Goal: Task Accomplishment & Management: Manage account settings

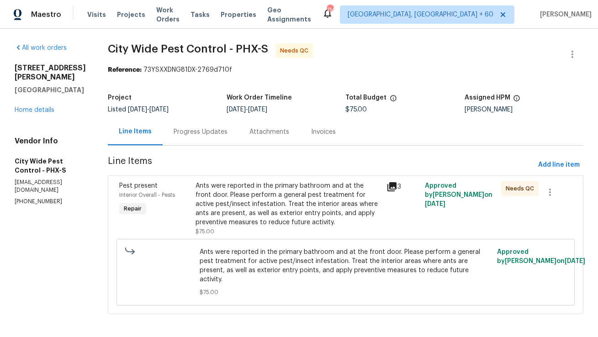
click at [194, 131] on div "Progress Updates" at bounding box center [201, 132] width 54 height 9
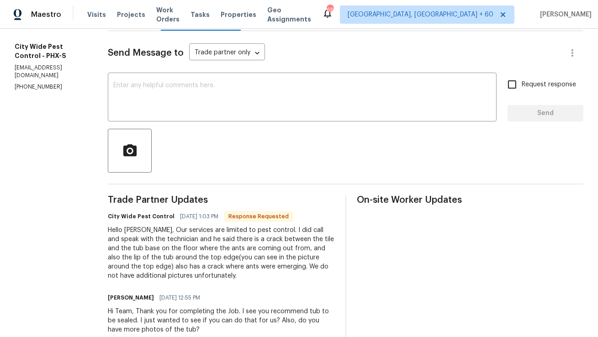
scroll to position [58, 0]
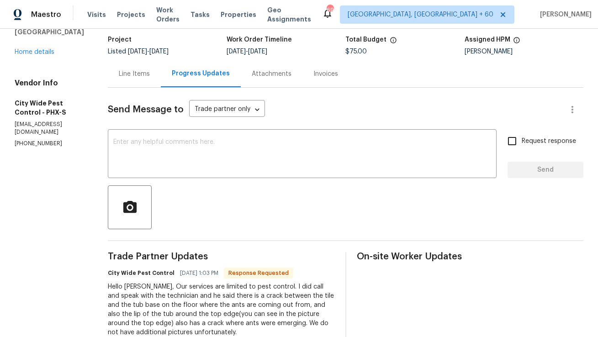
click at [125, 70] on div "Line Items" at bounding box center [134, 73] width 31 height 9
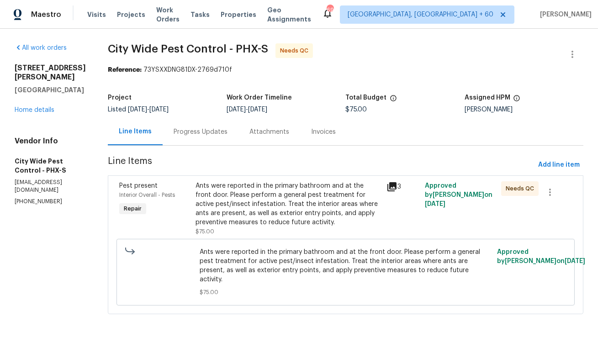
click at [211, 199] on div "Ants were reported in the primary bathroom and at the front door. Please perfor…" at bounding box center [289, 204] width 186 height 46
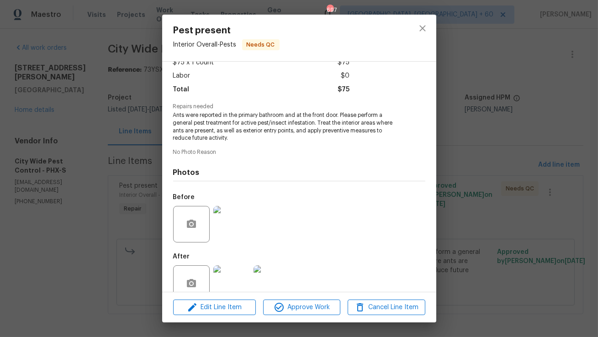
scroll to position [77, 0]
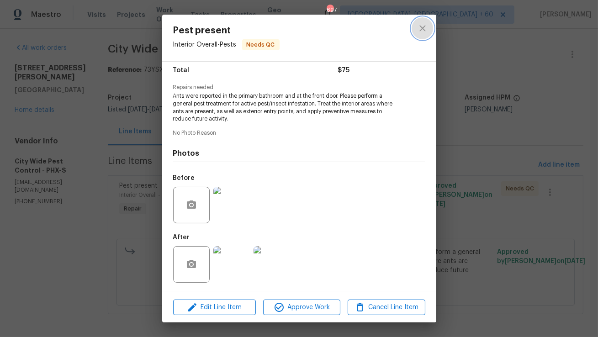
click at [425, 22] on button "close" at bounding box center [423, 28] width 22 height 22
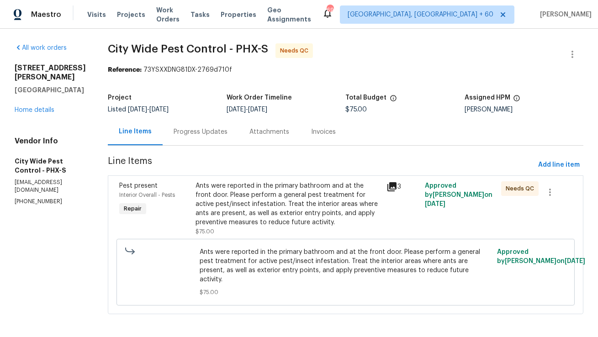
click at [201, 136] on div "Progress Updates" at bounding box center [201, 132] width 54 height 9
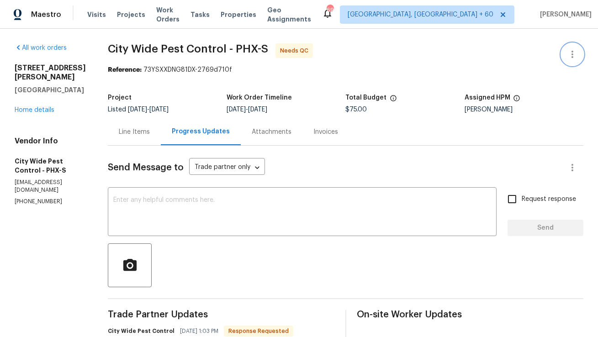
click at [574, 54] on icon "button" at bounding box center [572, 54] width 11 height 11
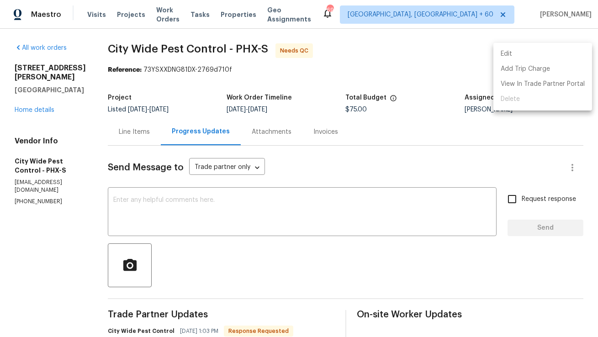
click at [553, 58] on li "Edit" at bounding box center [543, 54] width 99 height 15
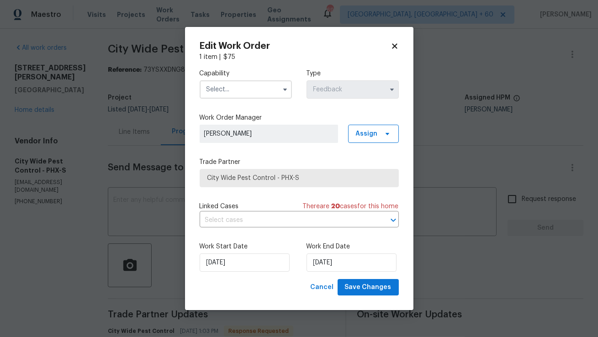
click at [278, 89] on span at bounding box center [285, 90] width 14 height 14
click at [285, 88] on icon "button" at bounding box center [285, 89] width 7 height 7
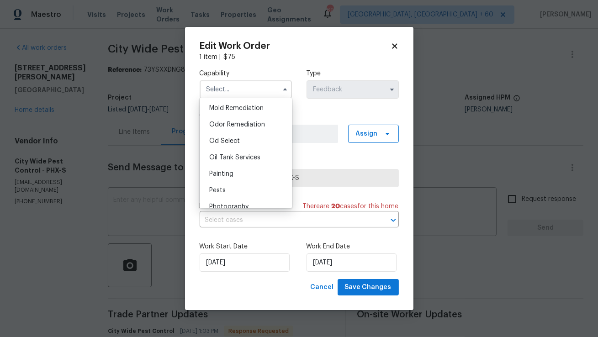
scroll to position [708, 0]
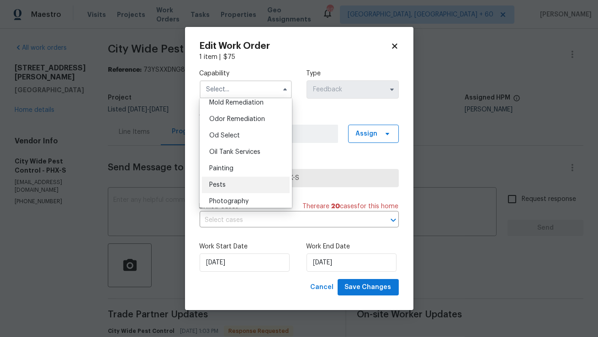
click at [235, 186] on div "Pests" at bounding box center [246, 185] width 88 height 16
type input "Pests"
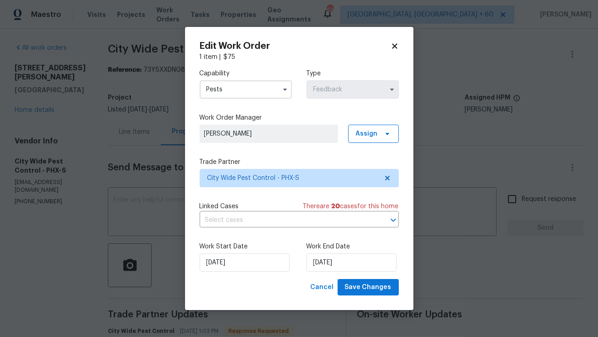
click at [248, 195] on div "Capability Pests Type Feedback Work Order Manager [PERSON_NAME] Assign Trade Pa…" at bounding box center [299, 171] width 199 height 218
click at [375, 289] on span "Save Changes" at bounding box center [368, 287] width 47 height 11
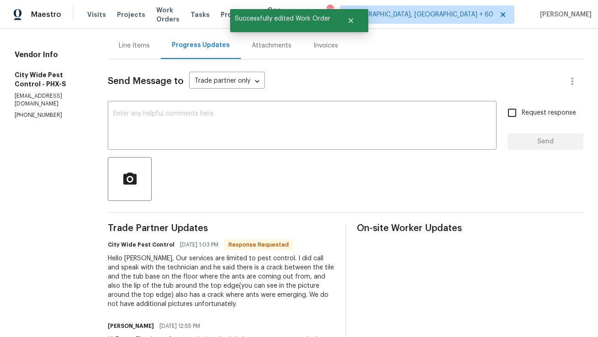
scroll to position [0, 0]
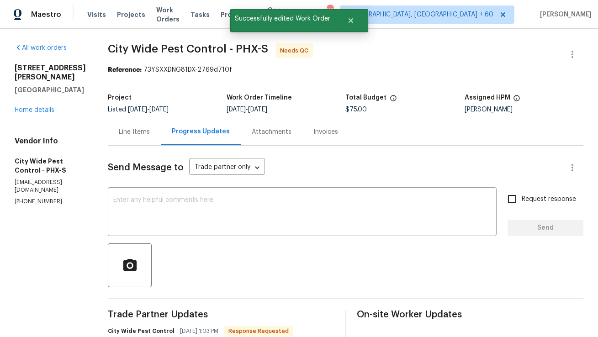
click at [149, 130] on div "Line Items" at bounding box center [134, 132] width 31 height 9
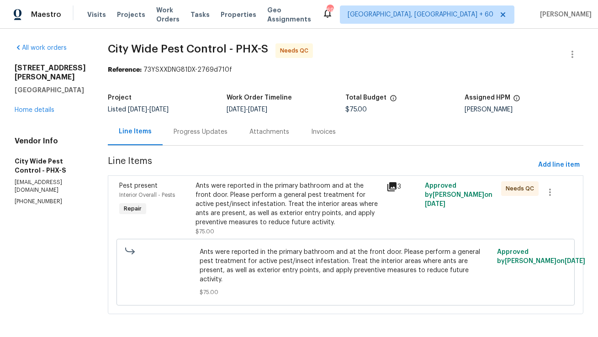
click at [257, 204] on div "Ants were reported in the primary bathroom and at the front door. Please perfor…" at bounding box center [289, 204] width 186 height 46
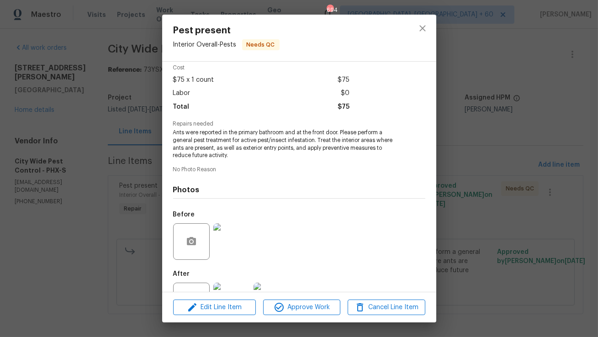
scroll to position [60, 0]
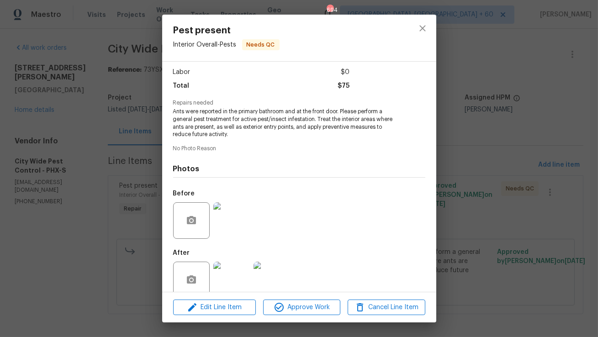
click at [233, 278] on img at bounding box center [231, 280] width 37 height 37
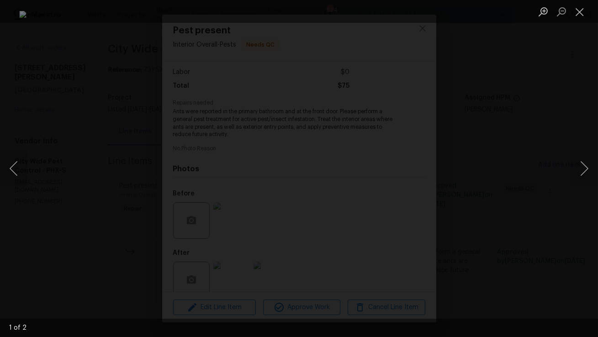
click at [565, 50] on div "Lightbox" at bounding box center [299, 168] width 598 height 337
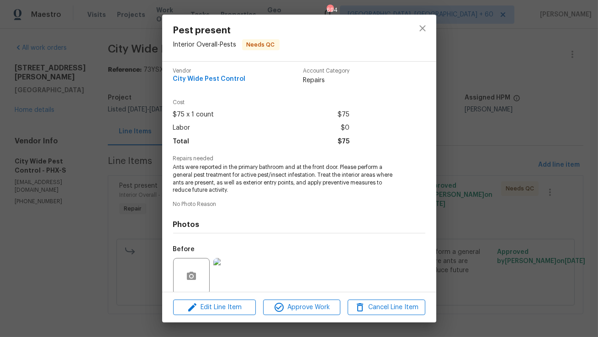
scroll to position [0, 0]
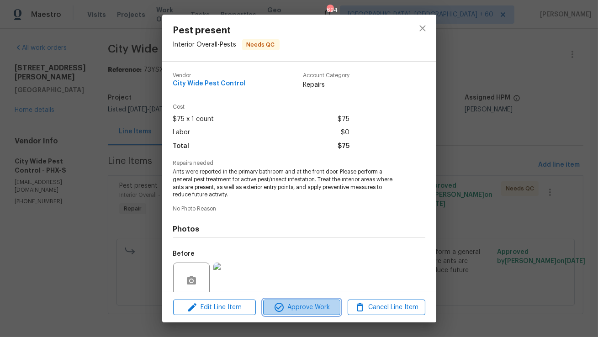
click at [292, 309] on span "Approve Work" at bounding box center [302, 307] width 72 height 11
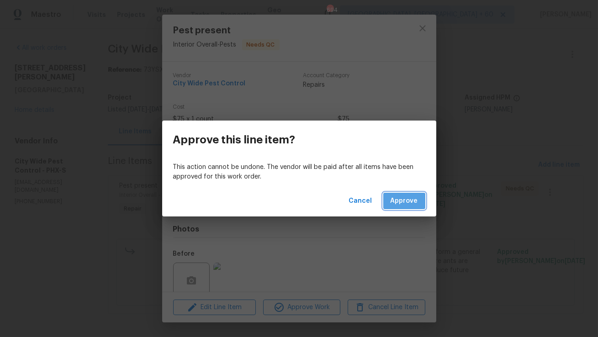
click at [404, 207] on button "Approve" at bounding box center [404, 201] width 42 height 17
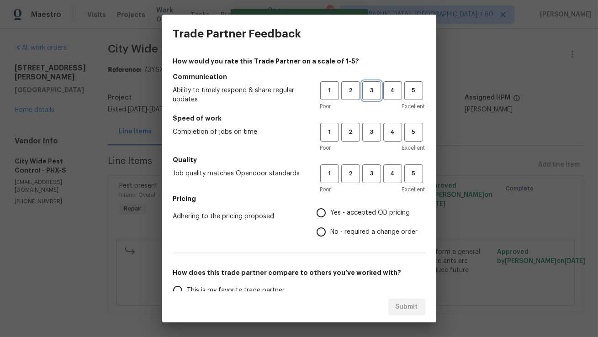
click at [374, 96] on button "3" at bounding box center [371, 90] width 19 height 19
click at [373, 133] on span "3" at bounding box center [371, 132] width 17 height 11
click at [372, 182] on button "3" at bounding box center [371, 174] width 19 height 19
click at [323, 210] on input "Yes - accepted OD pricing" at bounding box center [321, 212] width 19 height 19
radio input "true"
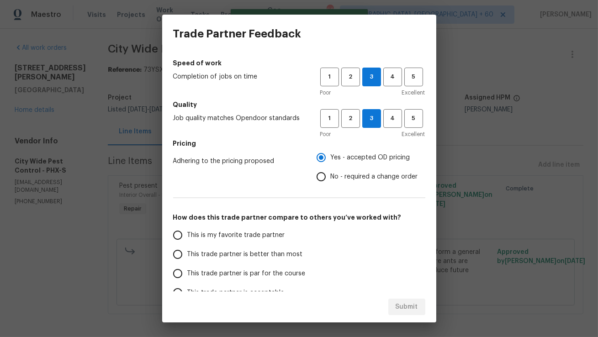
scroll to position [91, 0]
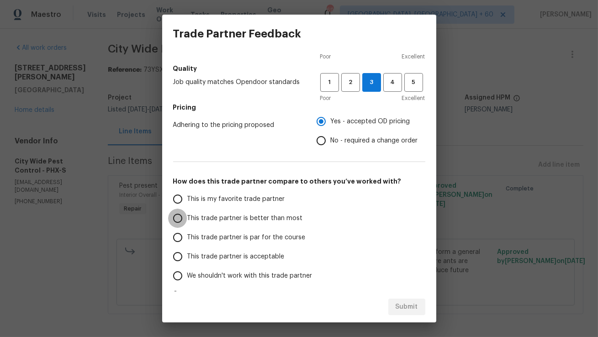
click at [180, 219] on input "This trade partner is better than most" at bounding box center [177, 218] width 19 height 19
click at [402, 303] on span "Submit" at bounding box center [407, 307] width 22 height 11
radio input "true"
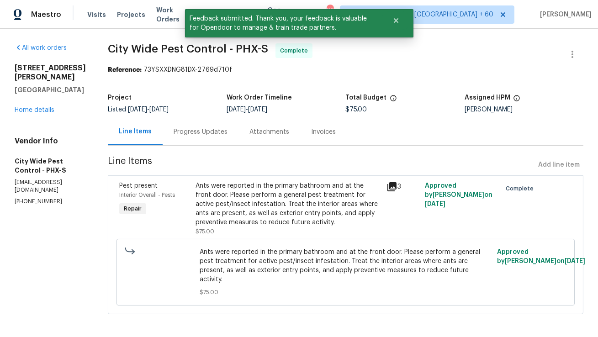
click at [215, 132] on div "Progress Updates" at bounding box center [201, 132] width 54 height 9
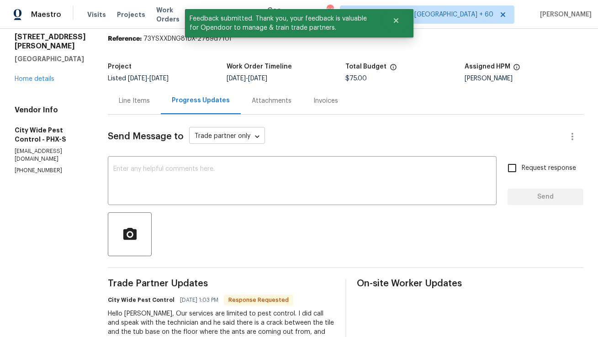
scroll to position [58, 0]
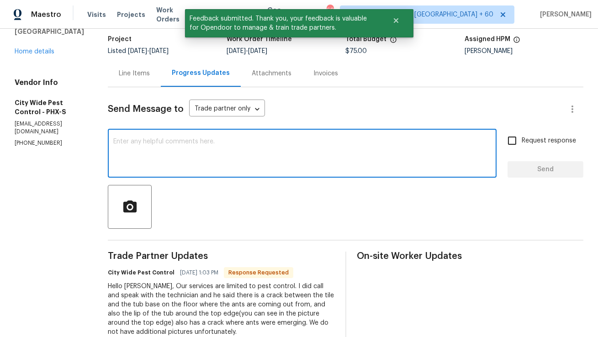
click at [223, 161] on textarea at bounding box center [302, 154] width 378 height 32
type textarea "G"
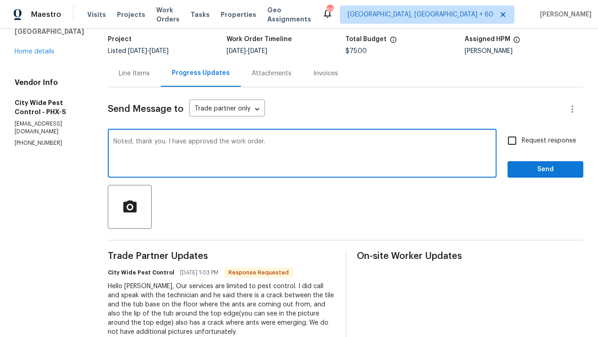
type textarea "Noted, thank you. I have approved the work order."
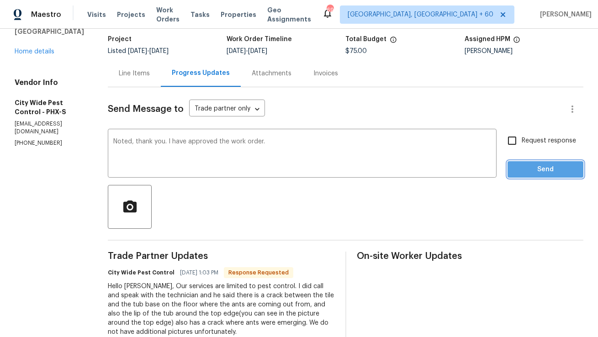
click at [526, 170] on span "Send" at bounding box center [545, 169] width 61 height 11
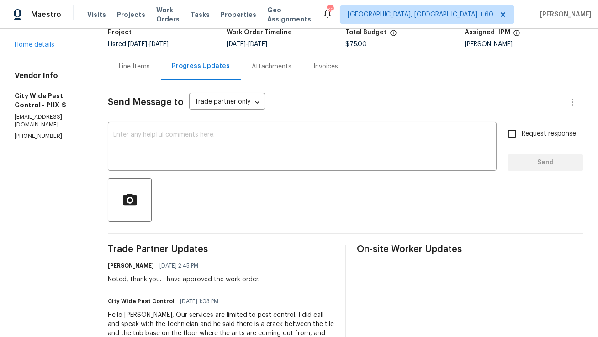
scroll to position [0, 0]
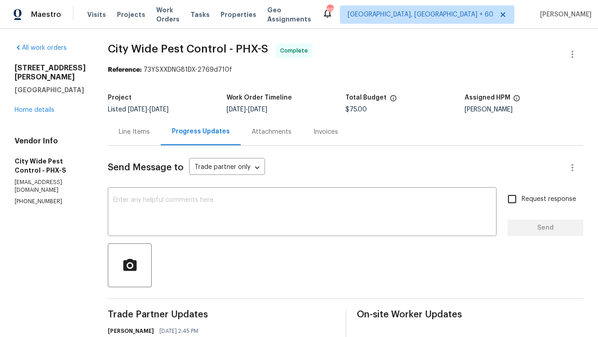
click at [143, 133] on div "Line Items" at bounding box center [134, 132] width 31 height 9
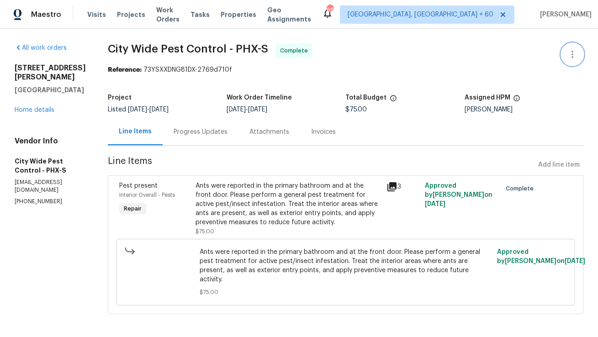
click at [569, 56] on icon "button" at bounding box center [572, 54] width 11 height 11
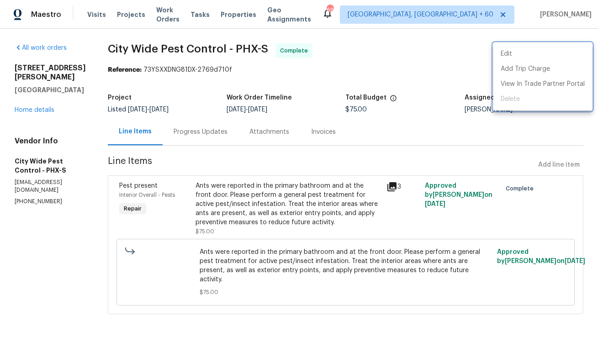
click at [297, 109] on div at bounding box center [299, 168] width 598 height 337
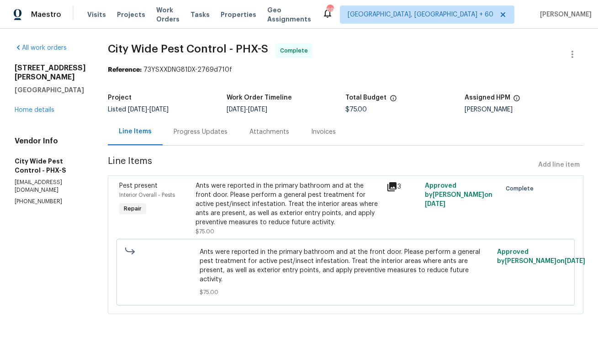
click at [179, 128] on div "Progress Updates" at bounding box center [201, 132] width 54 height 9
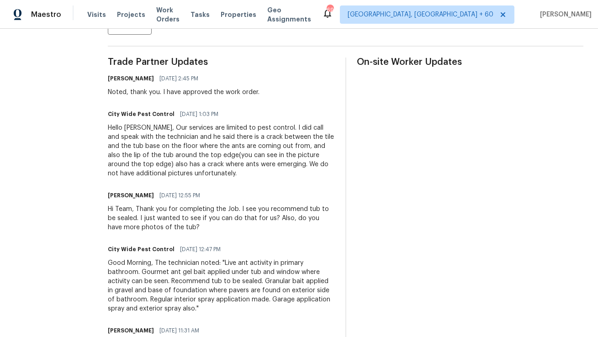
scroll to position [264, 0]
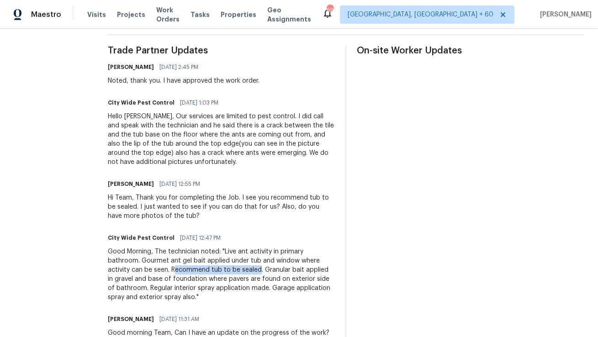
copy div "ecommend tub to be sealed"
drag, startPoint x: 174, startPoint y: 271, endPoint x: 260, endPoint y: 269, distance: 85.5
click at [260, 269] on div "Good Morning, The technician noted: "Live ant activity in primary bathroom. Gou…" at bounding box center [221, 274] width 227 height 55
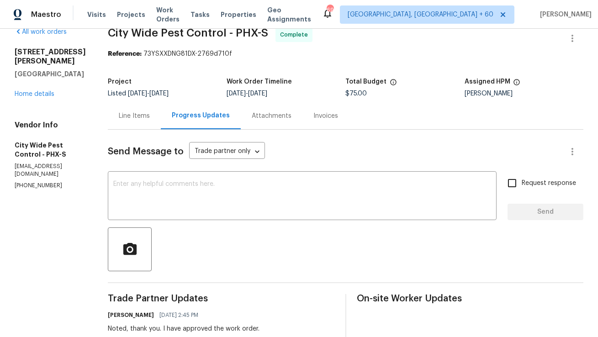
scroll to position [0, 0]
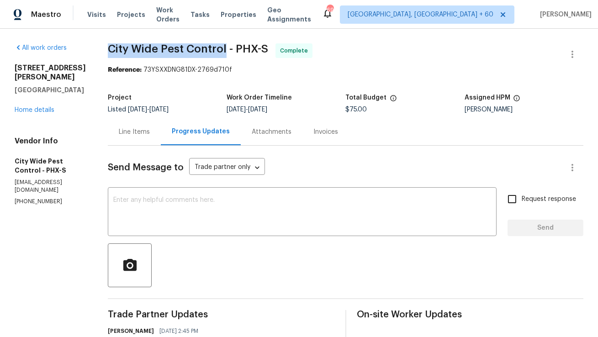
copy span "City Wide Pest Control"
drag, startPoint x: 108, startPoint y: 45, endPoint x: 225, endPoint y: 45, distance: 117.0
click at [225, 45] on span "City Wide Pest Control - PHX-S" at bounding box center [188, 48] width 160 height 11
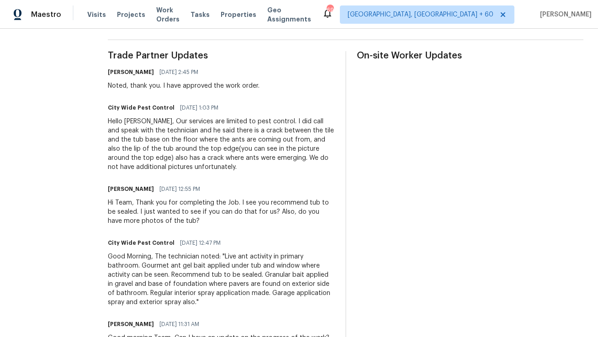
scroll to position [310, 0]
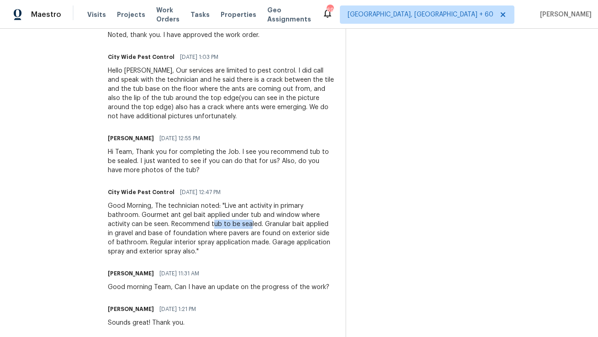
drag, startPoint x: 212, startPoint y: 224, endPoint x: 248, endPoint y: 223, distance: 36.6
click at [248, 223] on div "Good Morning, The technician noted: "Live ant activity in primary bathroom. Gou…" at bounding box center [221, 229] width 227 height 55
copy div "tub to be sealed"
drag, startPoint x: 259, startPoint y: 223, endPoint x: 211, endPoint y: 223, distance: 48.0
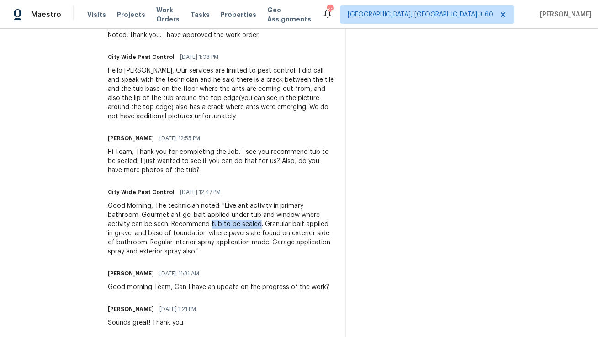
click at [211, 223] on div "Good Morning, The technician noted: "Live ant activity in primary bathroom. Gou…" at bounding box center [221, 229] width 227 height 55
click at [263, 226] on div "Good Morning, The technician noted: "Live ant activity in primary bathroom. Gou…" at bounding box center [221, 229] width 227 height 55
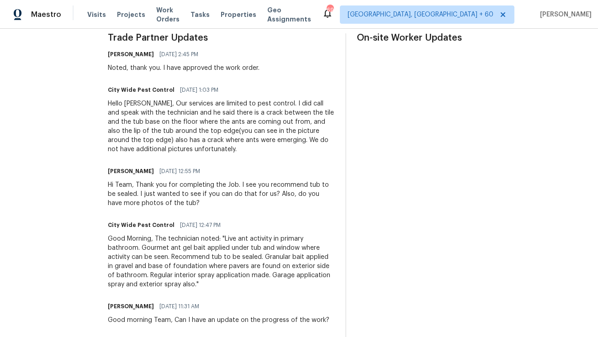
scroll to position [242, 0]
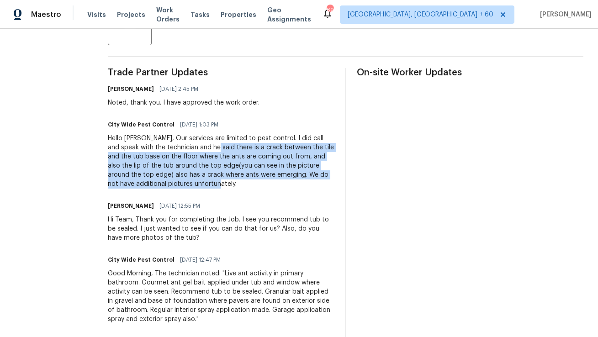
copy div "there is a crack between the tile and the tub base on the floor where the ants …"
drag, startPoint x: 202, startPoint y: 148, endPoint x: 221, endPoint y: 181, distance: 37.2
click at [221, 181] on div "Hello [PERSON_NAME], Our services are limited to pest control. I did call and s…" at bounding box center [221, 161] width 227 height 55
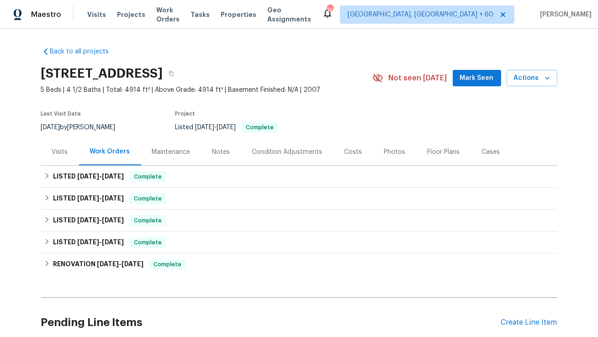
scroll to position [78, 0]
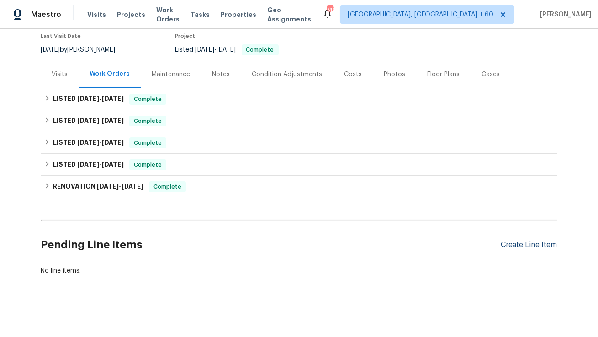
click at [532, 244] on div "Create Line Item" at bounding box center [529, 245] width 56 height 9
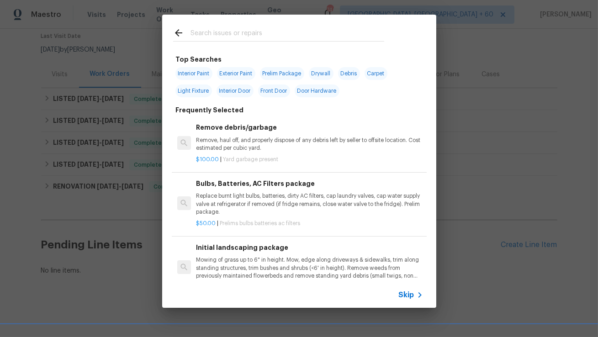
click at [263, 42] on div at bounding box center [278, 41] width 211 height 0
click at [266, 37] on input "text" at bounding box center [288, 34] width 194 height 14
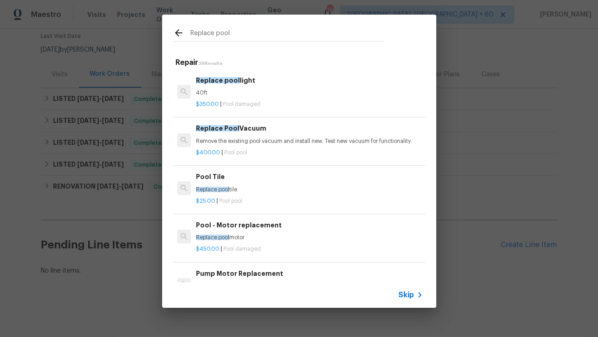
type input "Replace pool"
click at [222, 133] on h6 "Replace Pool Vacuum" at bounding box center [309, 128] width 227 height 10
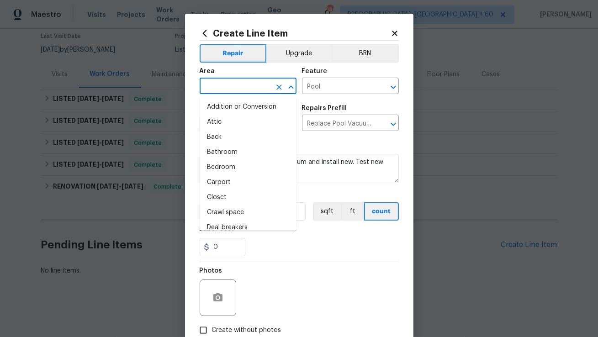
click at [253, 86] on input "text" at bounding box center [235, 87] width 71 height 14
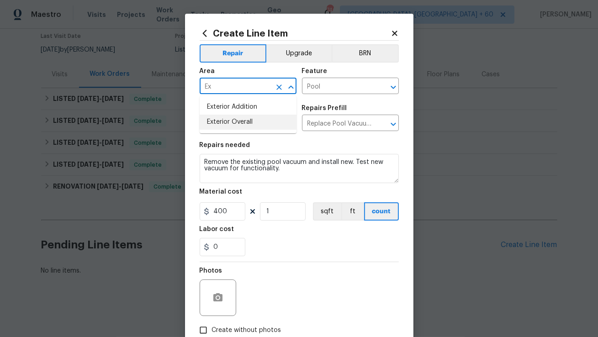
click at [240, 120] on li "Exterior Overall" at bounding box center [248, 122] width 97 height 15
type input "Exterior Overall"
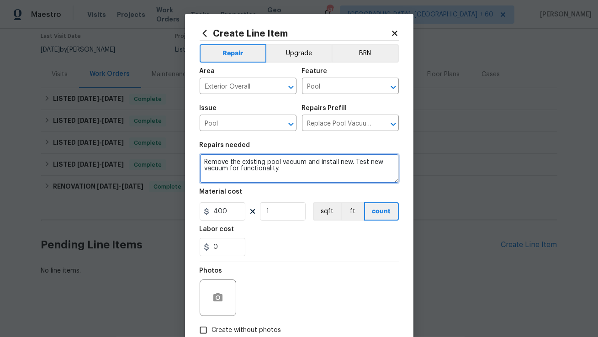
click at [268, 164] on textarea "Remove the existing pool vacuum and install new. Test new vacuum for functional…" at bounding box center [299, 168] width 199 height 29
paste textarea "Please proceed with removing the existing pool vacuum and install a new one. Te…"
type textarea "Please proceed with removing the existing pool vacuum and install a new one. Te…"
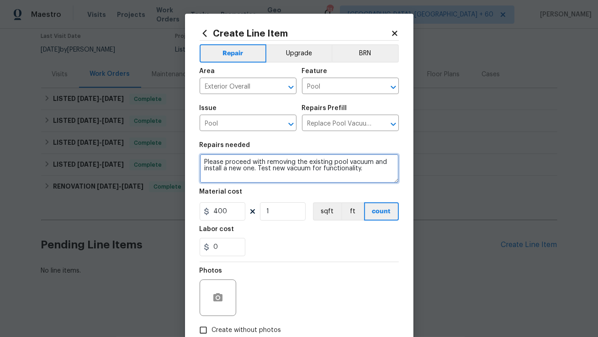
scroll to position [5, 0]
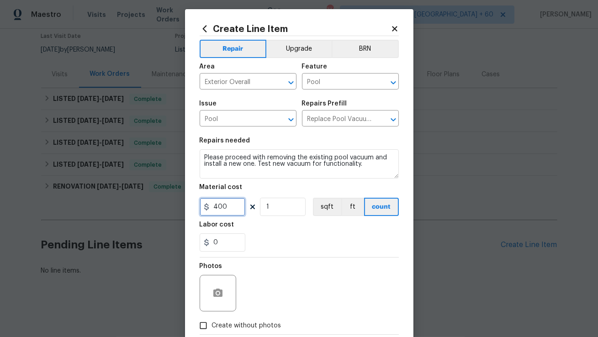
click at [221, 207] on input "400" at bounding box center [223, 207] width 46 height 18
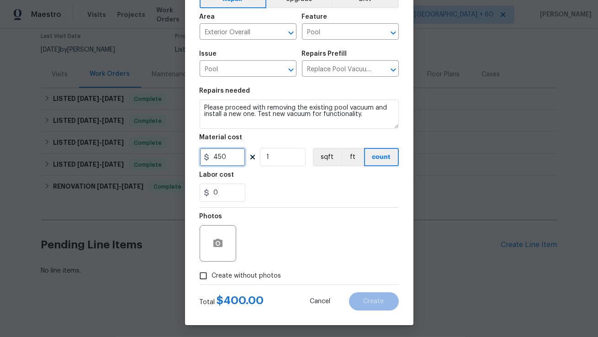
scroll to position [56, 0]
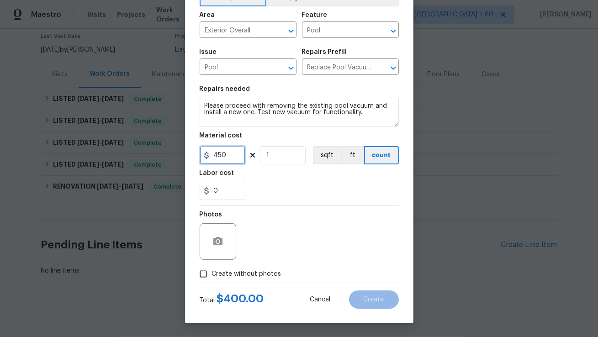
type input "450"
click at [269, 272] on span "Create without photos" at bounding box center [246, 275] width 69 height 10
click at [212, 272] on input "Create without photos" at bounding box center [203, 274] width 17 height 17
checkbox input "true"
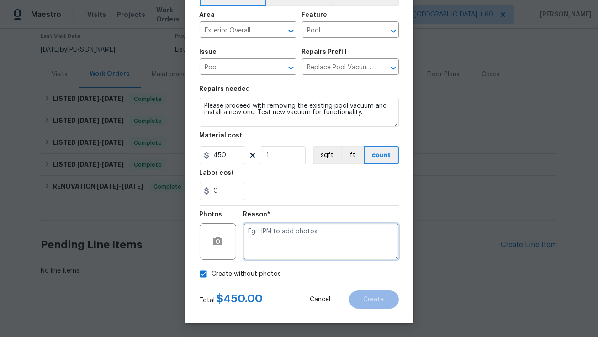
click at [288, 246] on textarea at bounding box center [321, 241] width 155 height 37
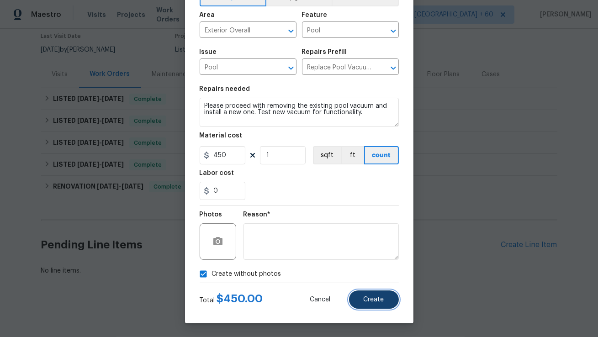
click at [369, 298] on span "Create" at bounding box center [374, 300] width 21 height 7
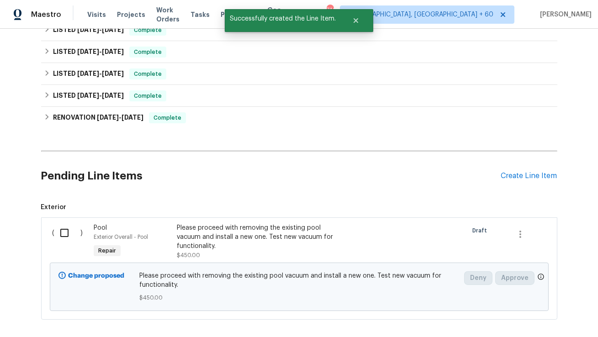
scroll to position [153, 0]
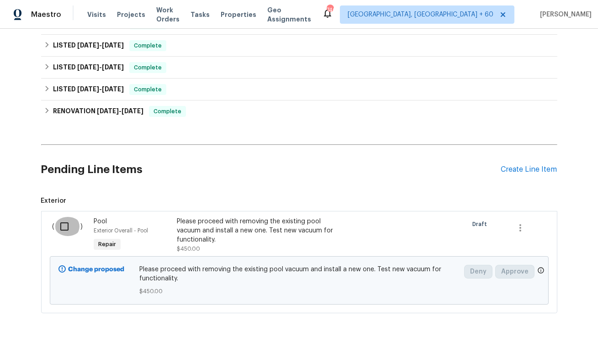
click at [67, 225] on input "checkbox" at bounding box center [68, 226] width 26 height 19
checkbox input "true"
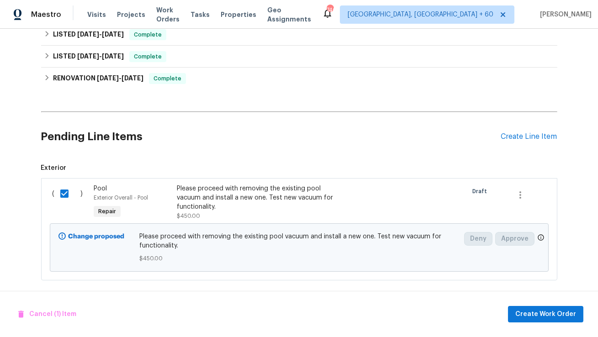
scroll to position [191, 0]
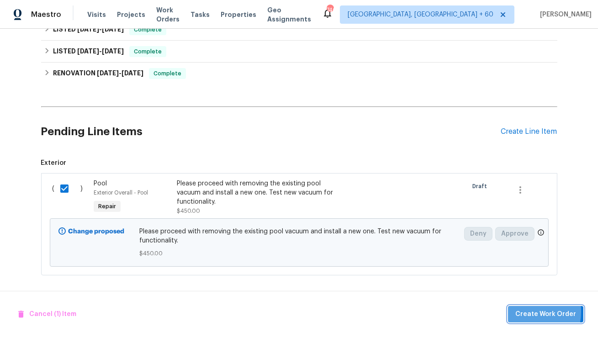
click at [524, 312] on span "Create Work Order" at bounding box center [545, 314] width 61 height 11
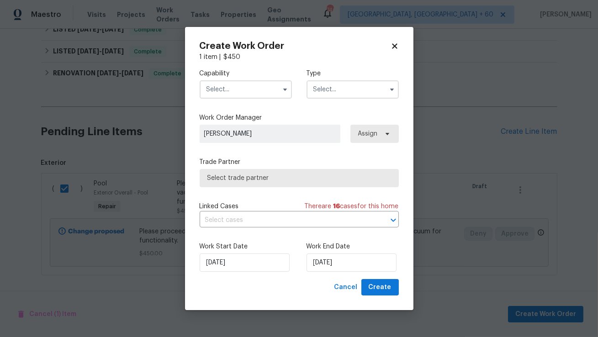
click at [273, 91] on input "text" at bounding box center [246, 89] width 92 height 18
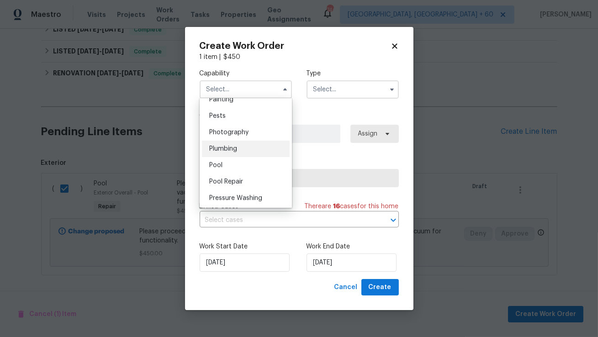
scroll to position [781, 0]
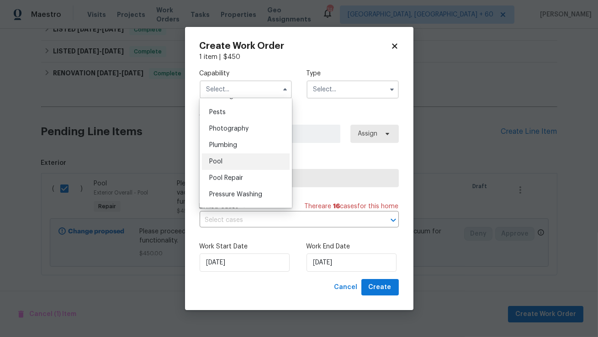
click at [247, 165] on div "Pool" at bounding box center [246, 162] width 88 height 16
type input "Pool"
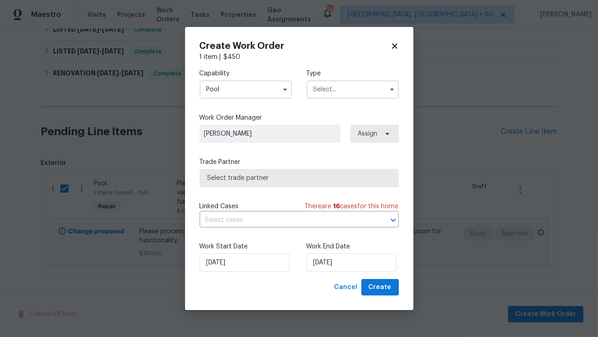
click at [355, 83] on input "text" at bounding box center [353, 89] width 92 height 18
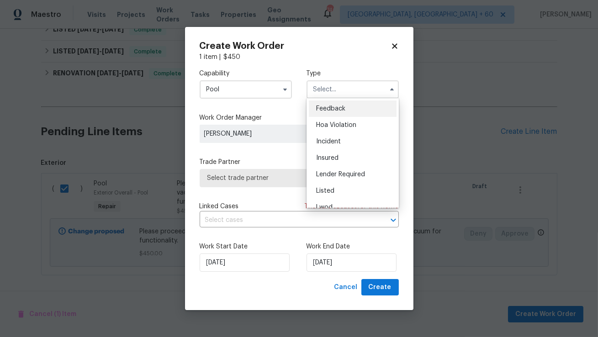
click at [341, 109] on span "Feedback" at bounding box center [330, 109] width 29 height 6
type input "Feedback"
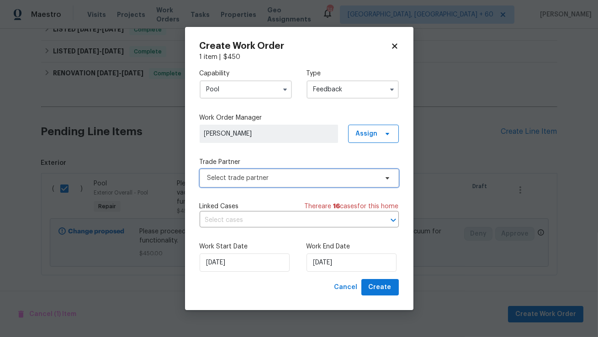
click at [280, 179] on span "Select trade partner" at bounding box center [292, 178] width 170 height 9
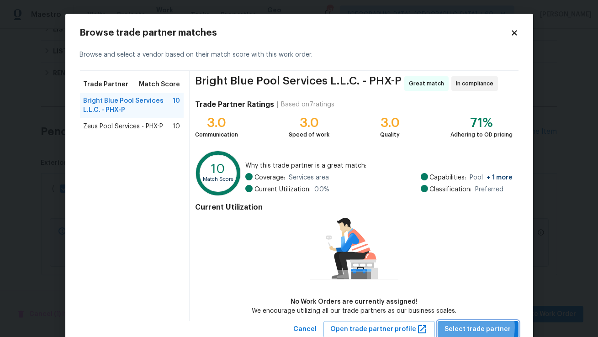
click at [468, 327] on span "Select trade partner" at bounding box center [478, 329] width 66 height 11
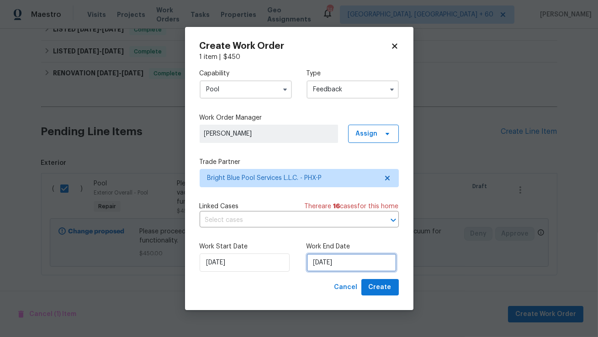
click at [336, 259] on input "[DATE]" at bounding box center [352, 263] width 90 height 18
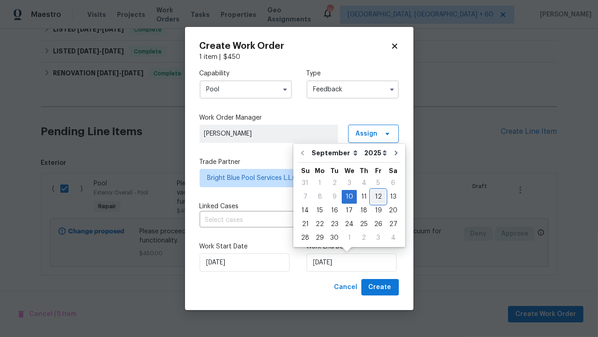
click at [374, 197] on div "12" at bounding box center [378, 197] width 15 height 13
type input "12/09/2025"
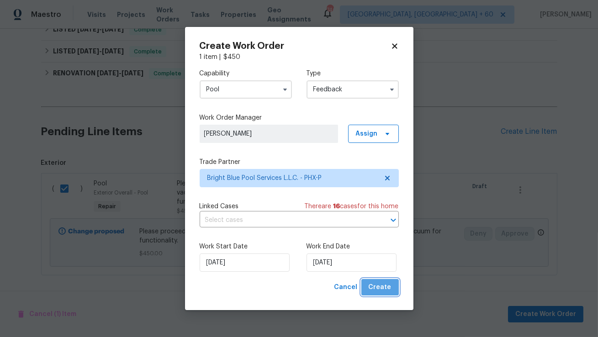
click at [383, 290] on span "Create" at bounding box center [380, 287] width 23 height 11
checkbox input "false"
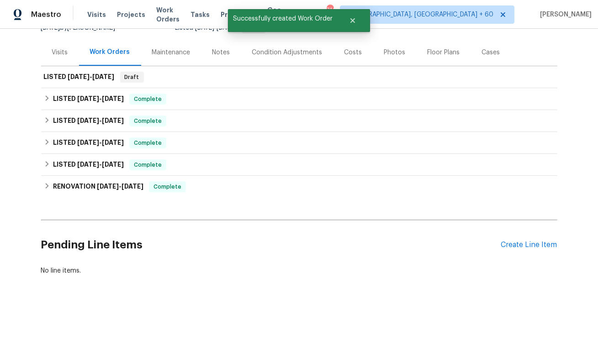
scroll to position [0, 0]
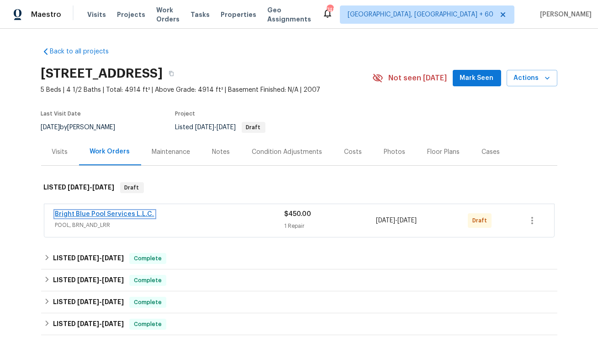
click at [138, 215] on link "Bright Blue Pool Services L.L.C." at bounding box center [104, 214] width 99 height 6
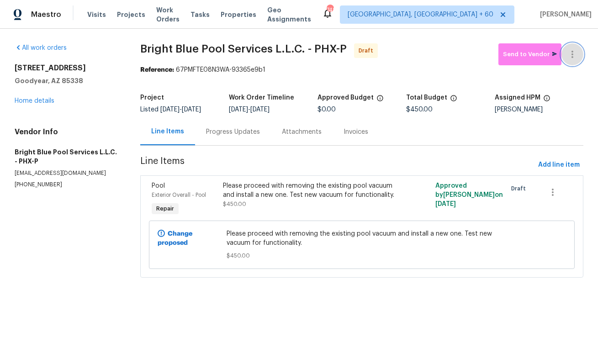
click at [575, 52] on icon "button" at bounding box center [572, 54] width 11 height 11
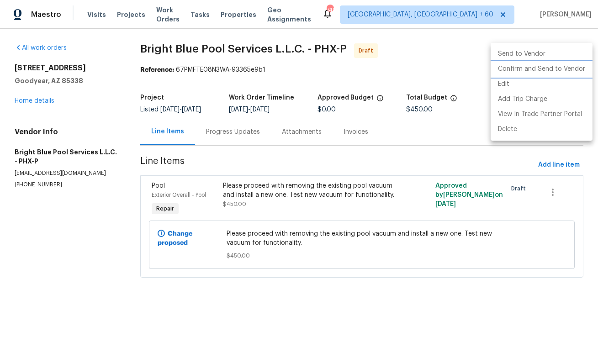
click at [567, 67] on li "Confirm and Send to Vendor" at bounding box center [542, 69] width 102 height 15
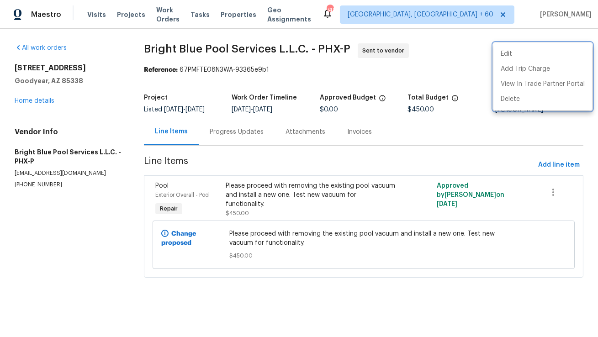
click at [225, 136] on div at bounding box center [299, 168] width 598 height 337
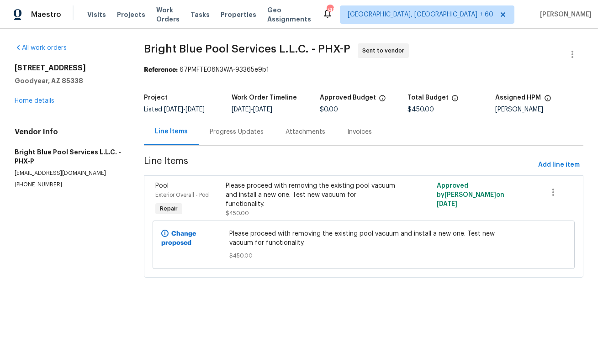
click at [233, 132] on div "Progress Updates" at bounding box center [237, 132] width 54 height 9
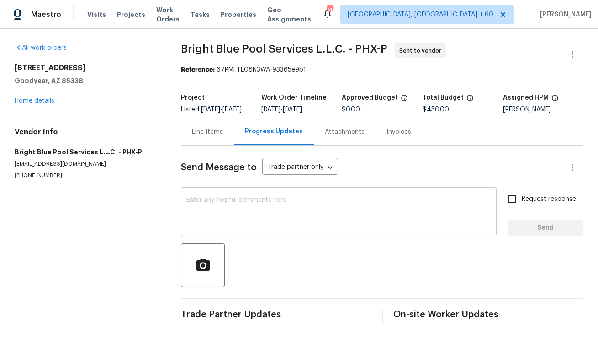
click at [227, 229] on textarea at bounding box center [338, 213] width 305 height 32
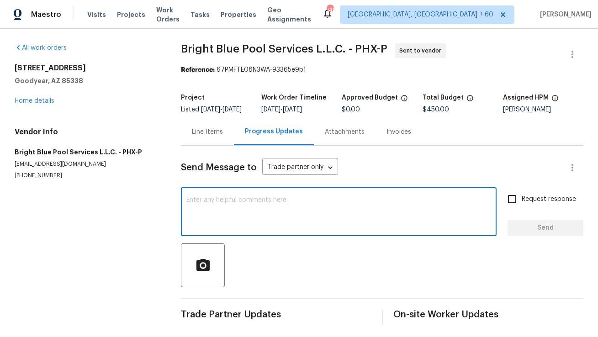
paste textarea "Hi, this is Anthony with Opendoor. I’m confirming you received the WO for the p…"
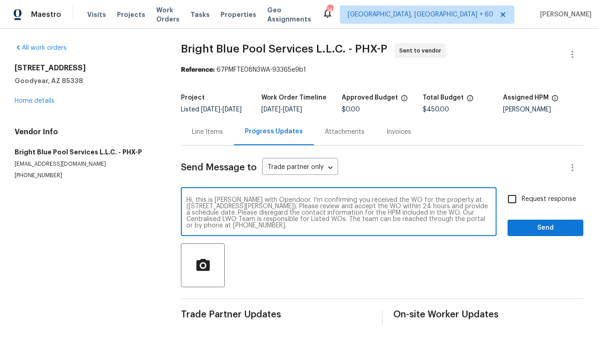
drag, startPoint x: 459, startPoint y: 205, endPoint x: 284, endPoint y: 213, distance: 175.7
click at [284, 213] on textarea "Hi, this is Anthony with Opendoor. I’m confirming you received the WO for the p…" at bounding box center [338, 213] width 305 height 32
paste textarea "16753 W Apache St, Goodyear, AZ 85338"
click at [315, 229] on textarea "Hi, this is Anthony with Opendoor. I’m confirming you received the WO for the p…" at bounding box center [338, 213] width 305 height 32
type textarea "Hi, this is Anthony with Opendoor. I’m confirming you received the WO for the p…"
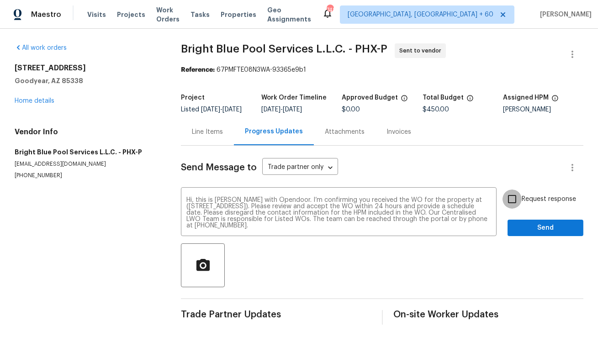
click at [515, 205] on input "Request response" at bounding box center [512, 199] width 19 height 19
checkbox input "true"
click at [529, 234] on span "Send" at bounding box center [545, 228] width 61 height 11
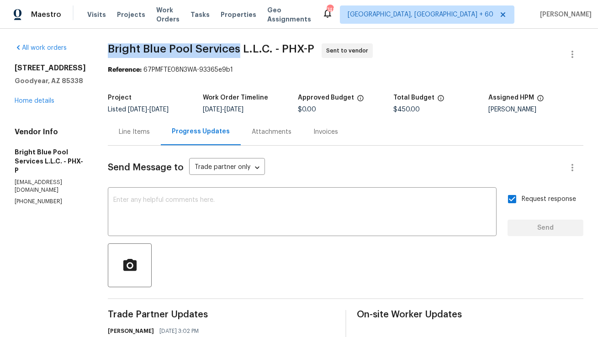
copy span "Bright Blue Pool Services"
drag, startPoint x: 103, startPoint y: 48, endPoint x: 234, endPoint y: 46, distance: 130.7
click at [234, 46] on span "Bright Blue Pool Services L.L.C. - PHX-P" at bounding box center [211, 48] width 207 height 11
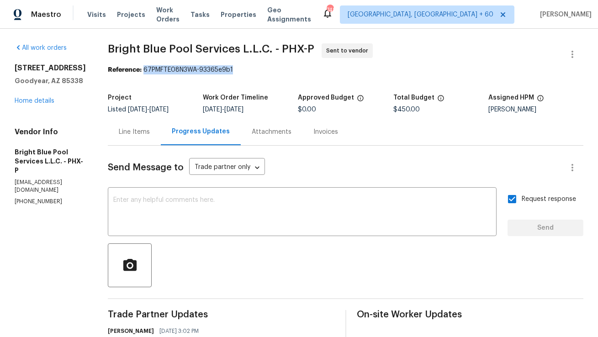
copy div "67PMFTE08N3WA-93365e9b1"
drag, startPoint x: 138, startPoint y: 69, endPoint x: 254, endPoint y: 69, distance: 115.2
click at [254, 69] on div "Reference: 67PMFTE08N3WA-93365e9b1" at bounding box center [346, 69] width 476 height 9
click at [124, 128] on div "Line Items" at bounding box center [134, 132] width 31 height 9
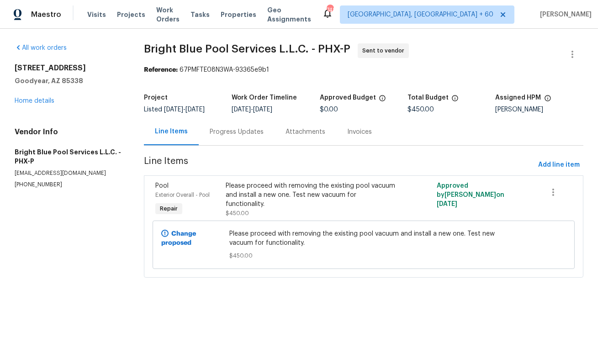
click at [210, 132] on div "Progress Updates" at bounding box center [237, 132] width 54 height 9
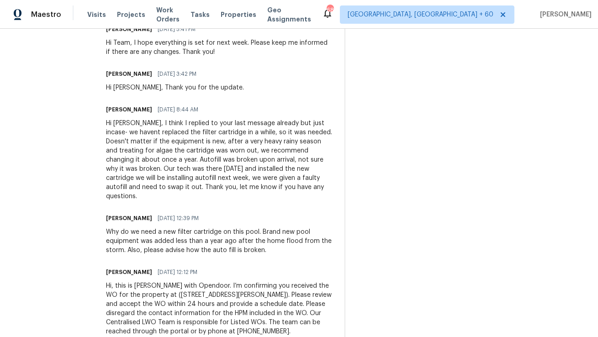
scroll to position [460, 0]
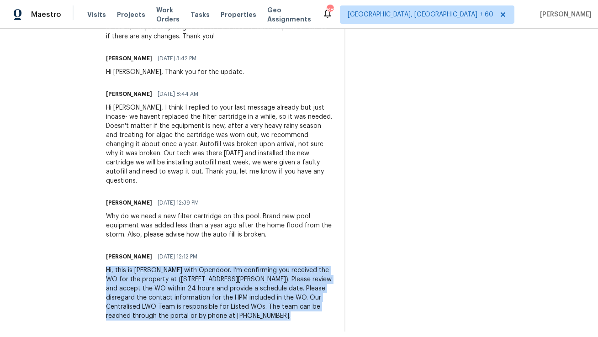
copy div "Hi, this is Anthony with Opendoor. I’m confirming you received the WO for the p…"
drag, startPoint x: 207, startPoint y: 308, endPoint x: 88, endPoint y: 257, distance: 129.6
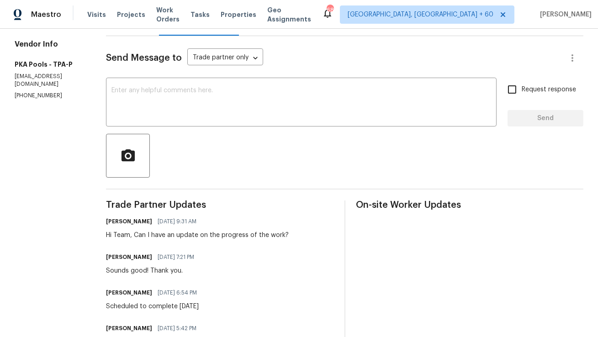
scroll to position [0, 0]
